Goal: Task Accomplishment & Management: Use online tool/utility

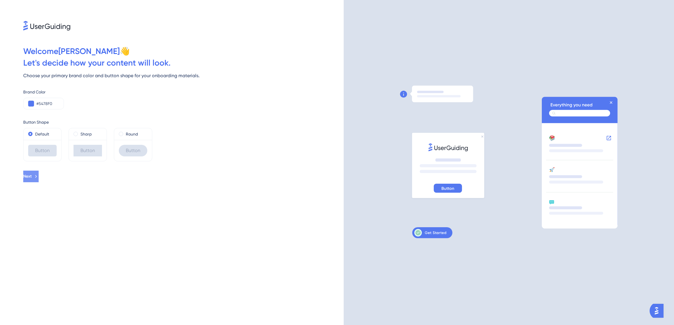
click at [39, 177] on icon at bounding box center [35, 176] width 5 height 5
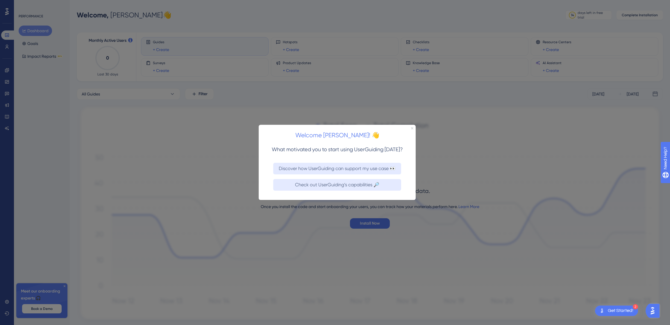
click at [412, 128] on icon "Close Preview" at bounding box center [412, 128] width 2 height 2
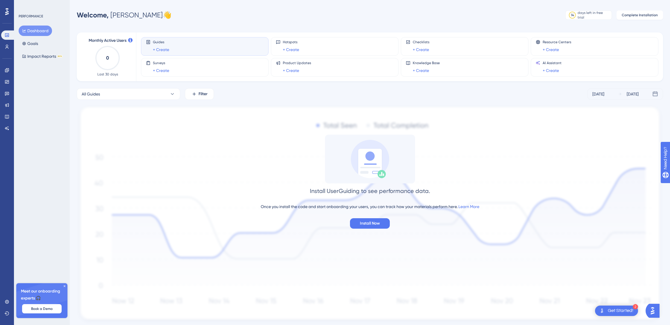
click at [548, 119] on img at bounding box center [370, 215] width 586 height 220
click at [372, 226] on span "Install Now" at bounding box center [370, 223] width 20 height 7
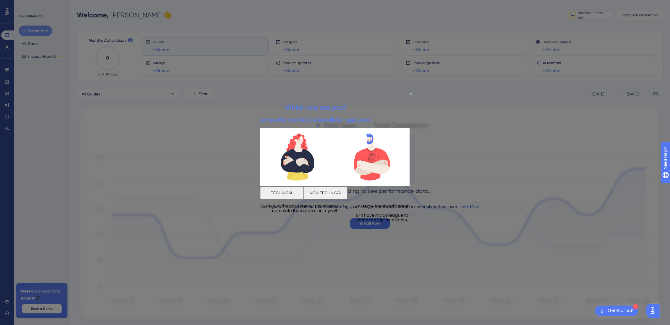
click at [460, 128] on div at bounding box center [335, 162] width 670 height 325
click at [410, 94] on icon "Close Preview" at bounding box center [410, 93] width 2 height 2
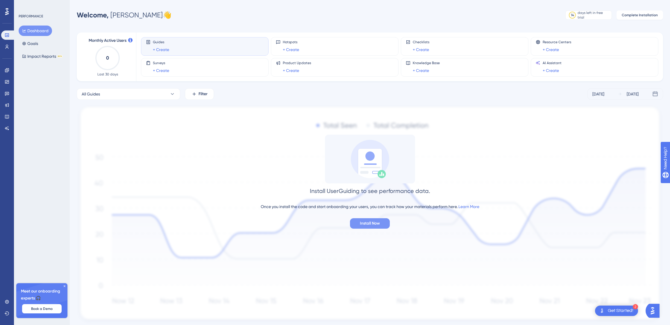
click at [366, 218] on button "Install Now" at bounding box center [370, 223] width 40 height 10
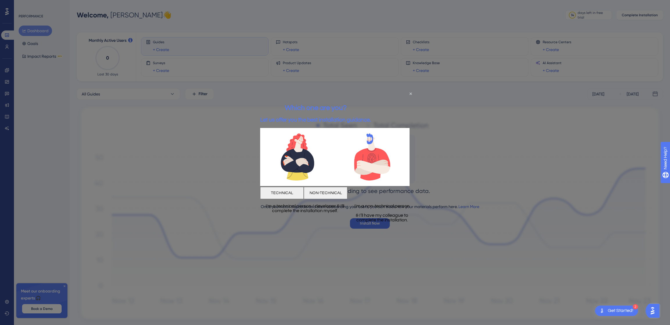
click at [347, 189] on button "NON-TECHNICAL" at bounding box center [326, 193] width 44 height 12
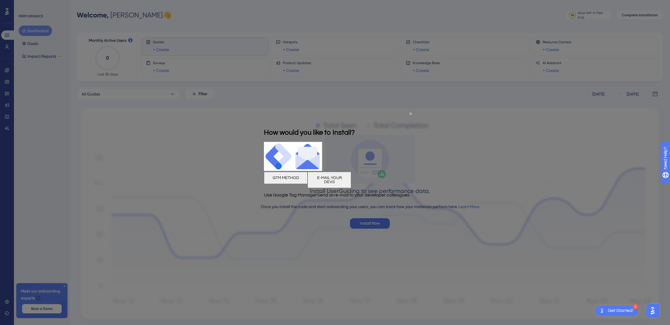
click at [307, 178] on button "GTM METHOD" at bounding box center [286, 178] width 44 height 12
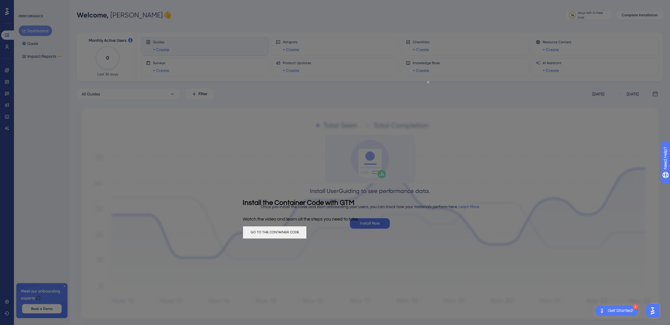
click at [428, 81] on icon "Close Preview" at bounding box center [428, 82] width 2 height 2
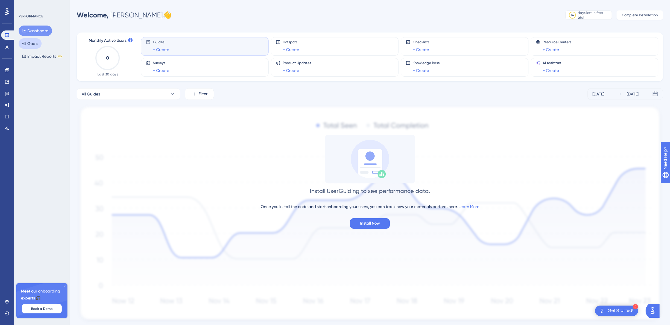
click at [40, 44] on button "Goals" at bounding box center [30, 43] width 23 height 10
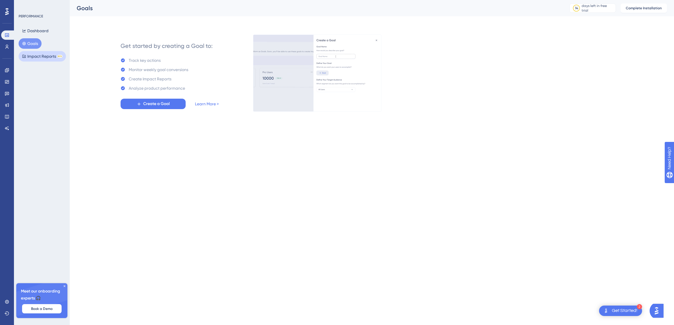
click at [41, 56] on button "Impact Reports BETA" at bounding box center [42, 56] width 47 height 10
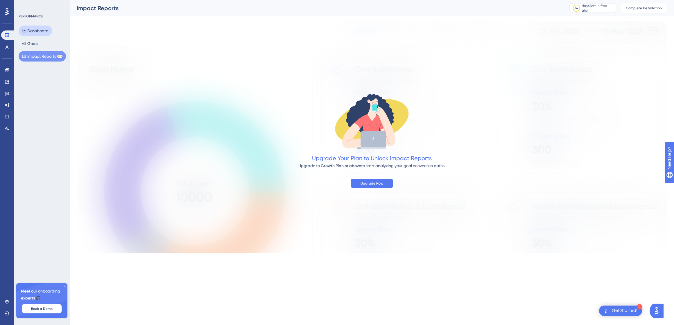
click at [36, 31] on button "Dashboard" at bounding box center [35, 31] width 33 height 10
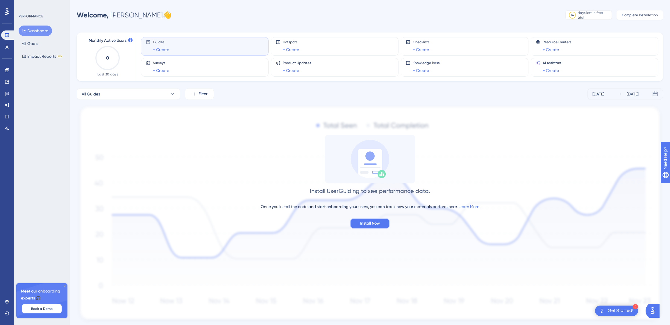
click at [377, 221] on span "Install Now" at bounding box center [370, 223] width 20 height 7
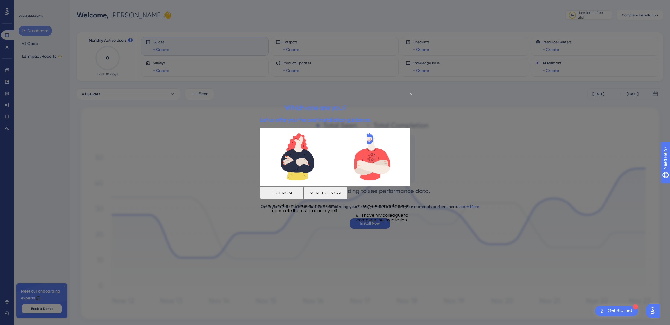
click at [347, 193] on button "NON-TECHNICAL" at bounding box center [326, 193] width 44 height 12
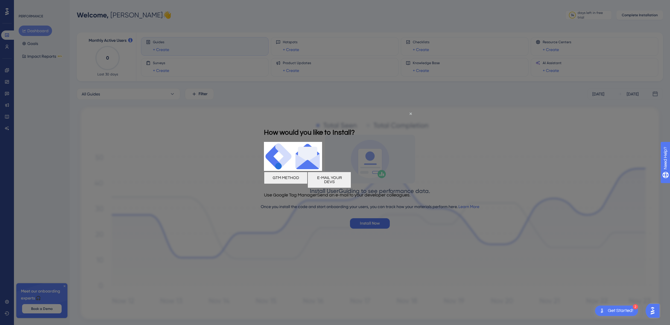
click at [351, 182] on button "E-MAIL YOUR DEVS" at bounding box center [329, 180] width 44 height 16
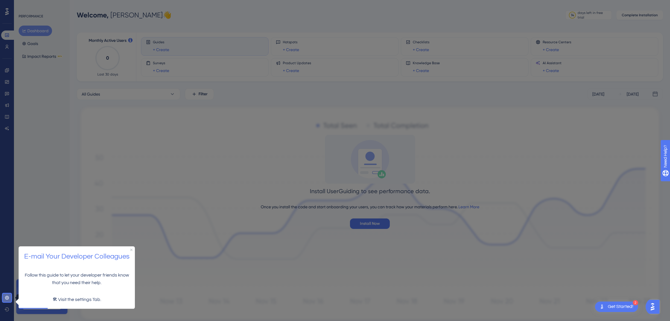
click at [8, 299] on icon at bounding box center [7, 297] width 5 height 5
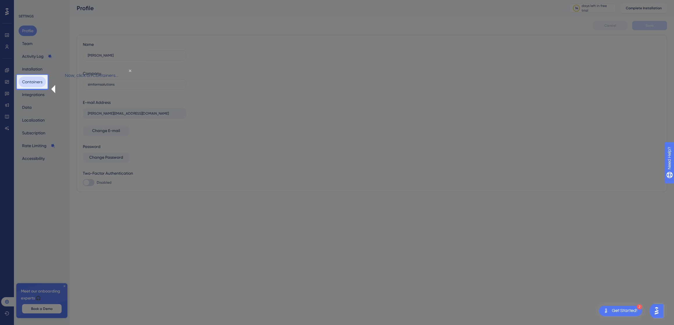
click at [37, 85] on button "Containers" at bounding box center [32, 82] width 27 height 10
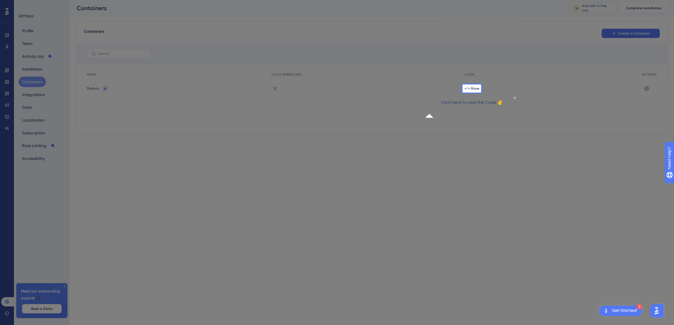
click at [478, 106] on p "Click here to view the Code ✌" at bounding box center [472, 103] width 84 height 8
click at [478, 89] on span "</> Show" at bounding box center [472, 88] width 15 height 5
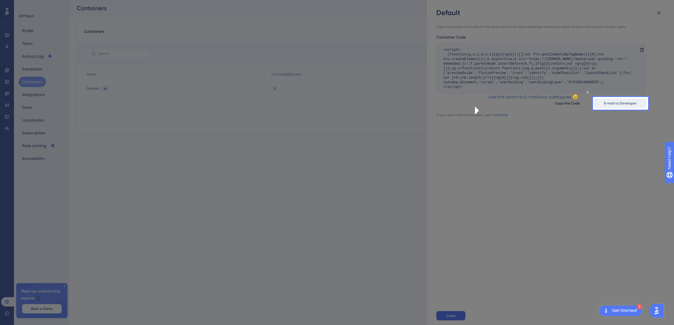
click at [628, 105] on span "E-mail to Developer" at bounding box center [620, 103] width 33 height 5
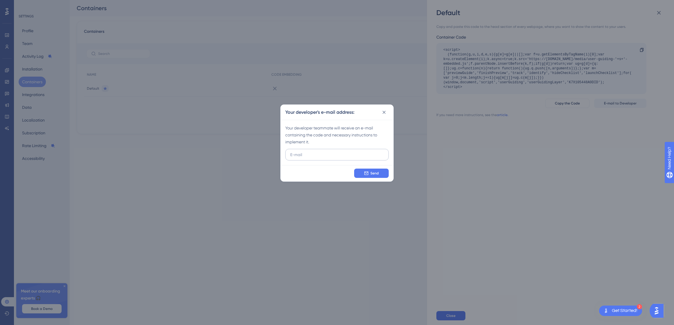
click at [335, 155] on input "text" at bounding box center [337, 155] width 94 height 6
type input "[PERSON_NAME][EMAIL_ADDRESS][DOMAIN_NAME]"
click at [384, 175] on button "Send" at bounding box center [371, 173] width 35 height 9
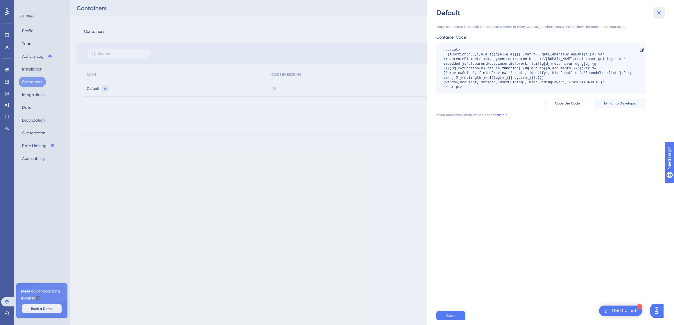
click at [659, 12] on icon at bounding box center [658, 12] width 7 height 7
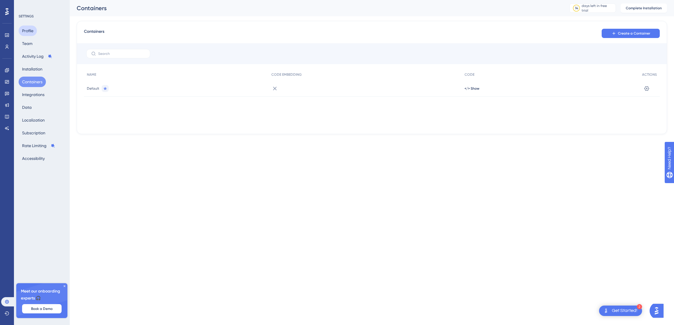
click at [32, 33] on button "Profile" at bounding box center [28, 31] width 18 height 10
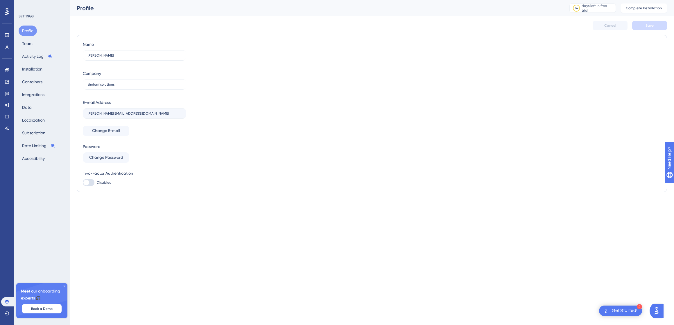
click at [4, 17] on div "Performance Users" at bounding box center [7, 33] width 12 height 35
click at [5, 12] on div at bounding box center [6, 11] width 9 height 9
